Goal: Task Accomplishment & Management: Use online tool/utility

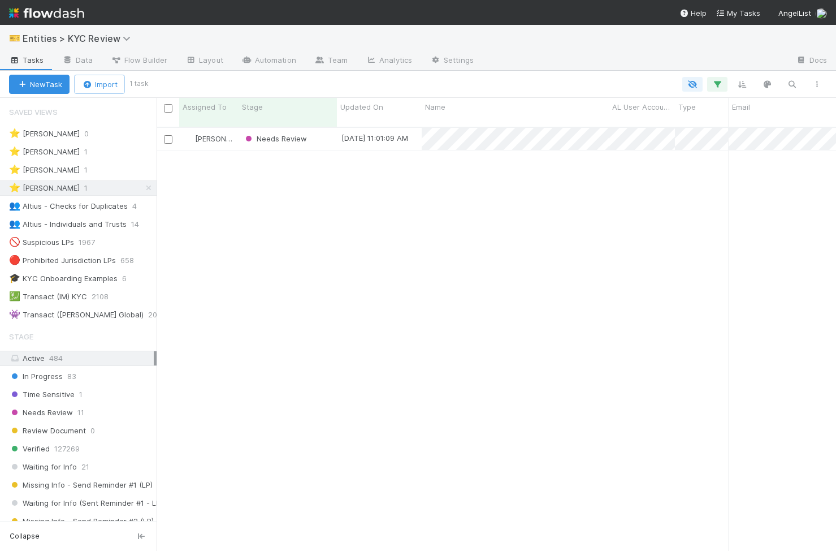
scroll to position [433, 680]
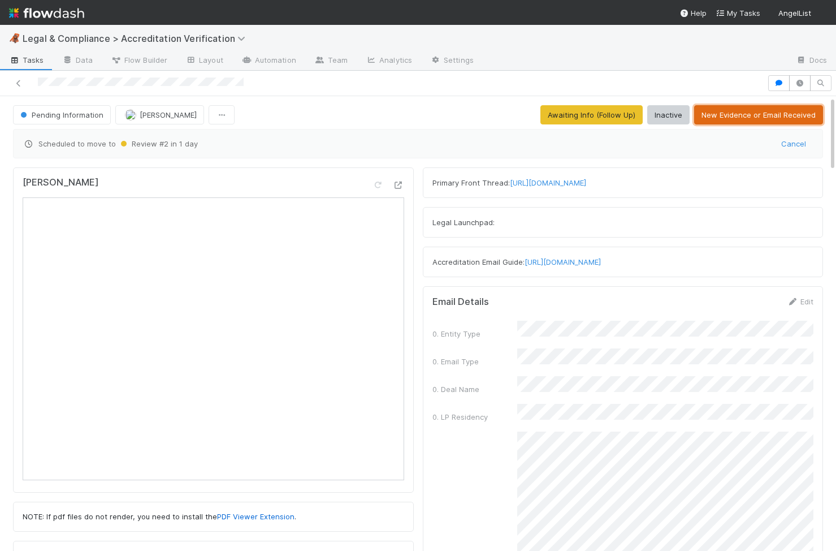
click at [782, 118] on button "New Evidence or Email Received" at bounding box center [758, 114] width 129 height 19
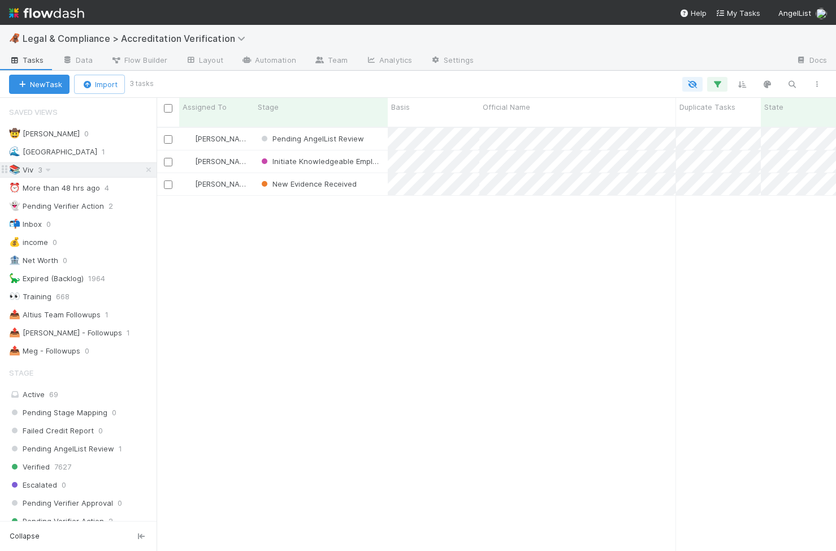
scroll to position [433, 680]
click at [382, 134] on div "Pending AngelList Review" at bounding box center [320, 139] width 133 height 22
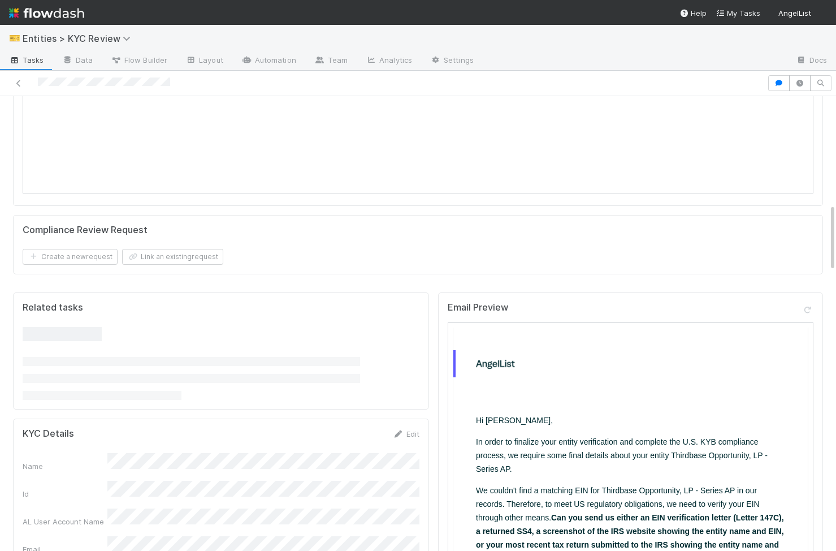
scroll to position [1287, 0]
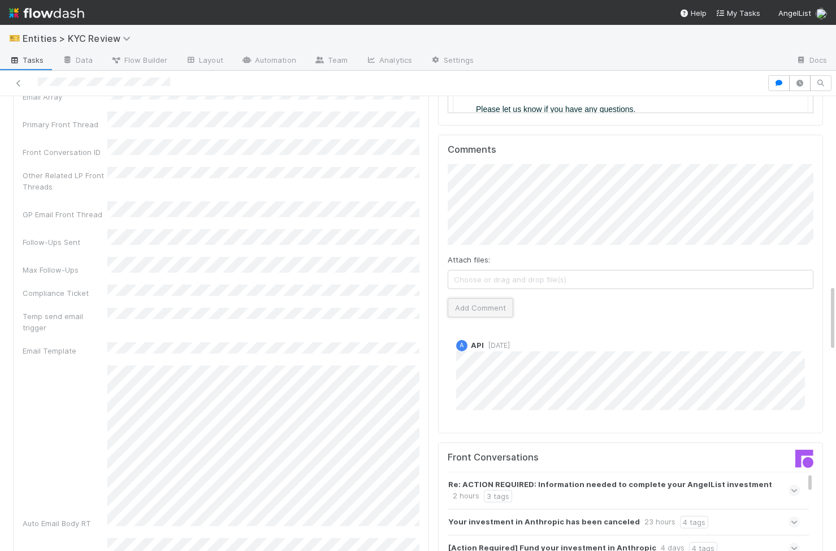
click at [485, 298] on button "Add Comment" at bounding box center [481, 307] width 66 height 19
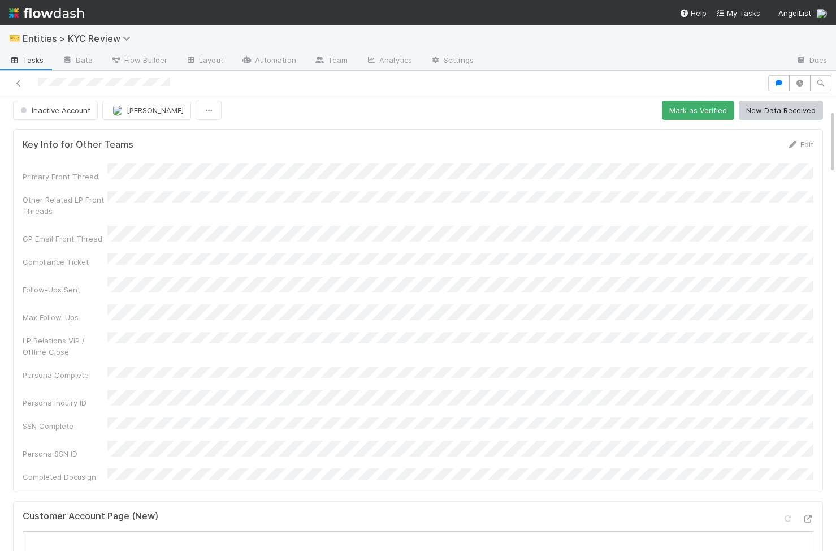
scroll to position [0, 0]
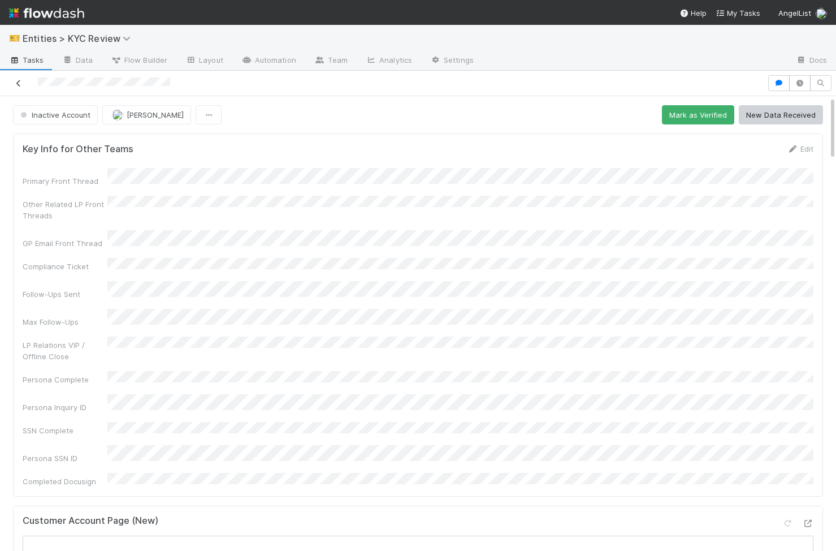
click at [21, 83] on icon at bounding box center [18, 83] width 11 height 7
